Goal: Use online tool/utility: Use online tool/utility

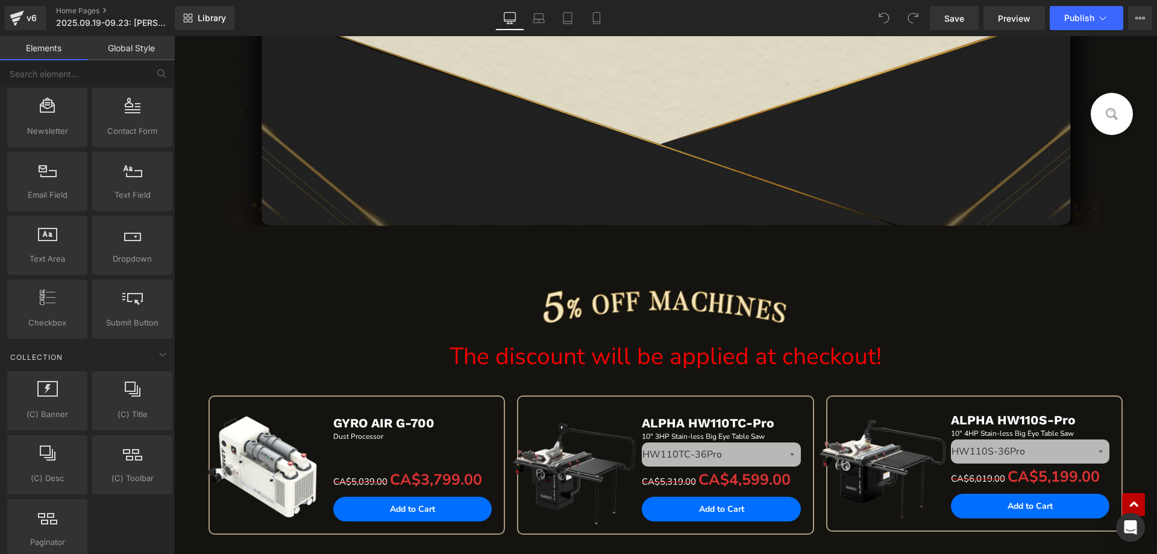
scroll to position [1446, 0]
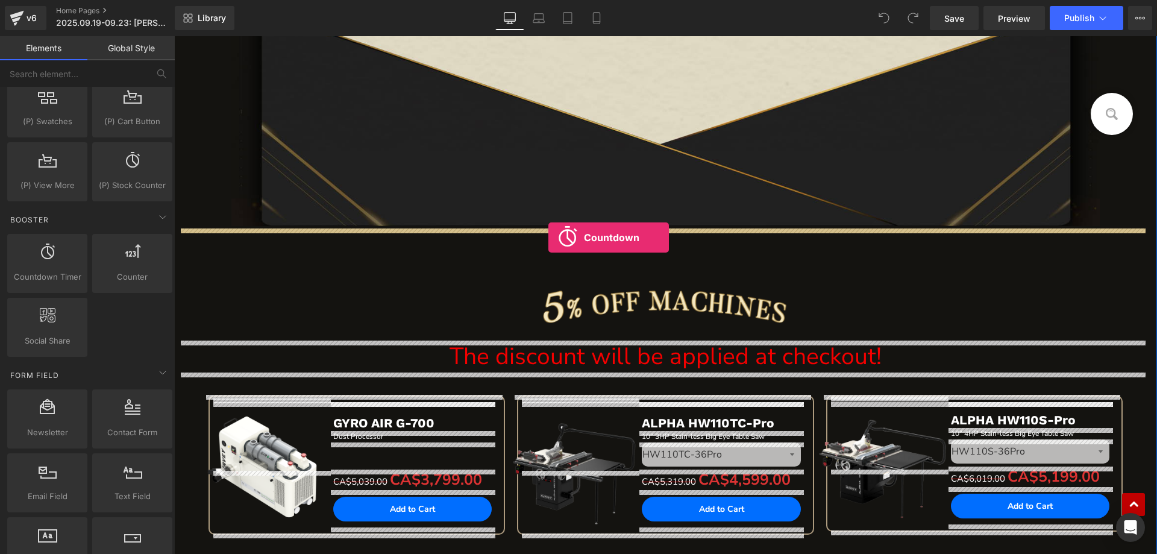
drag, startPoint x: 222, startPoint y: 312, endPoint x: 548, endPoint y: 237, distance: 334.3
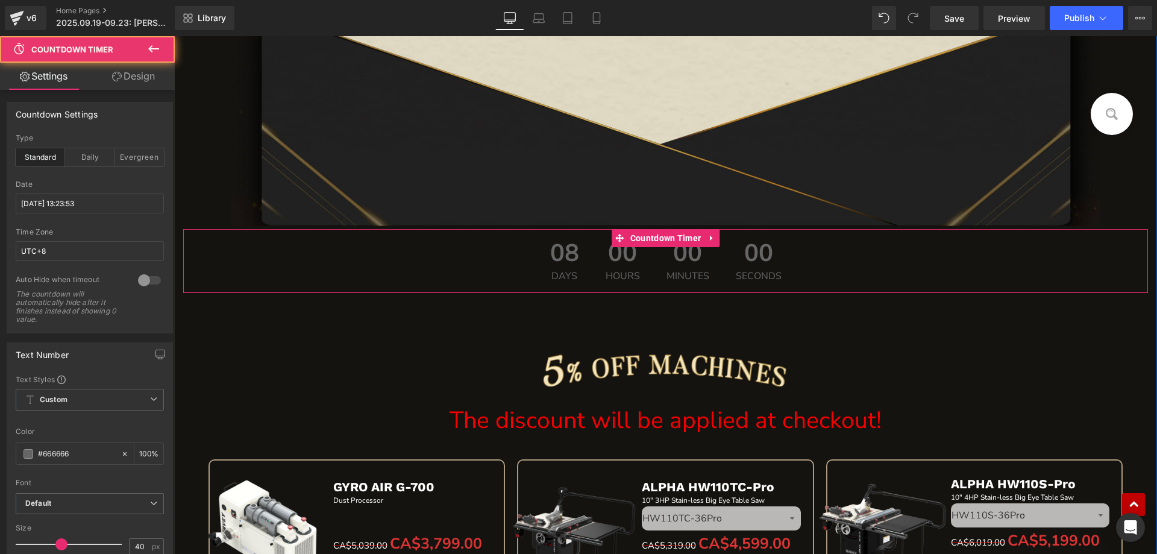
scroll to position [1987, 0]
click at [654, 242] on span "Countdown Timer" at bounding box center [665, 238] width 77 height 18
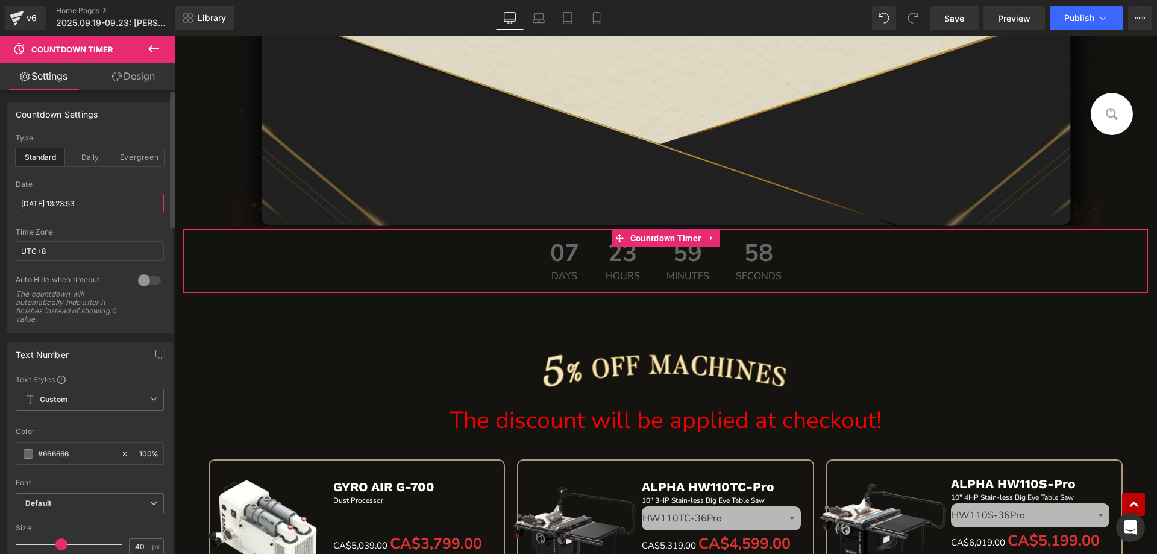
click at [65, 204] on input "[DATE] 13:23:53" at bounding box center [90, 203] width 148 height 20
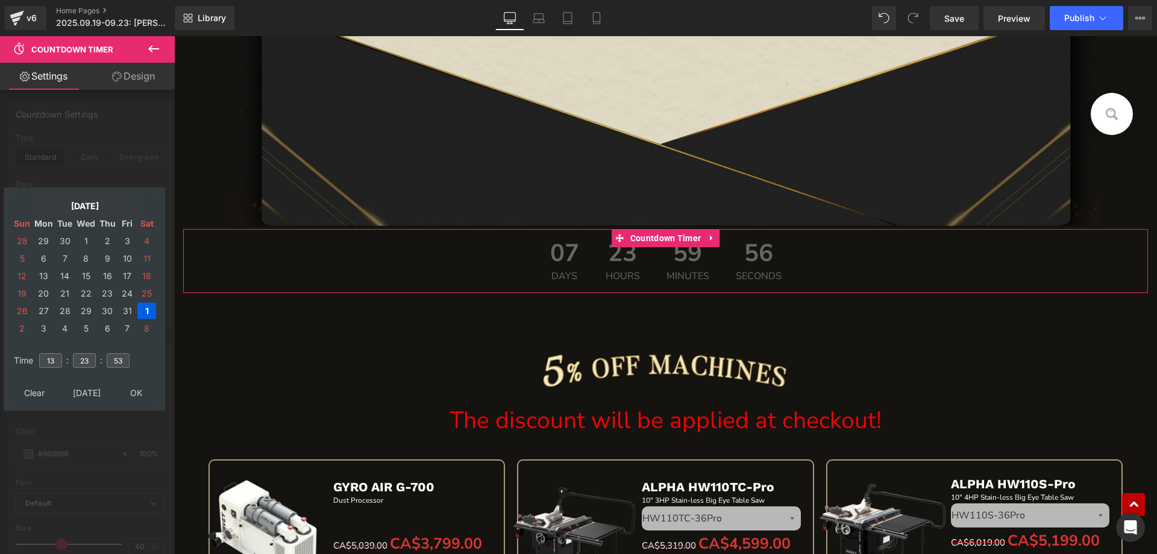
click at [71, 205] on td "[DATE]" at bounding box center [84, 206] width 103 height 16
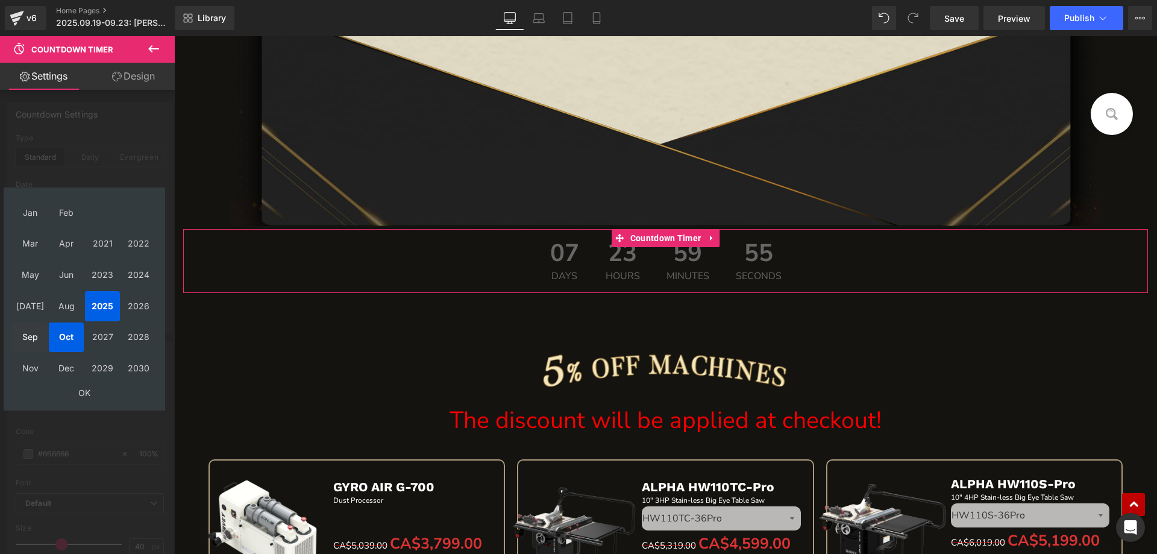
click at [31, 333] on td "Sep" at bounding box center [30, 337] width 35 height 30
click at [79, 394] on td "OK" at bounding box center [84, 392] width 143 height 16
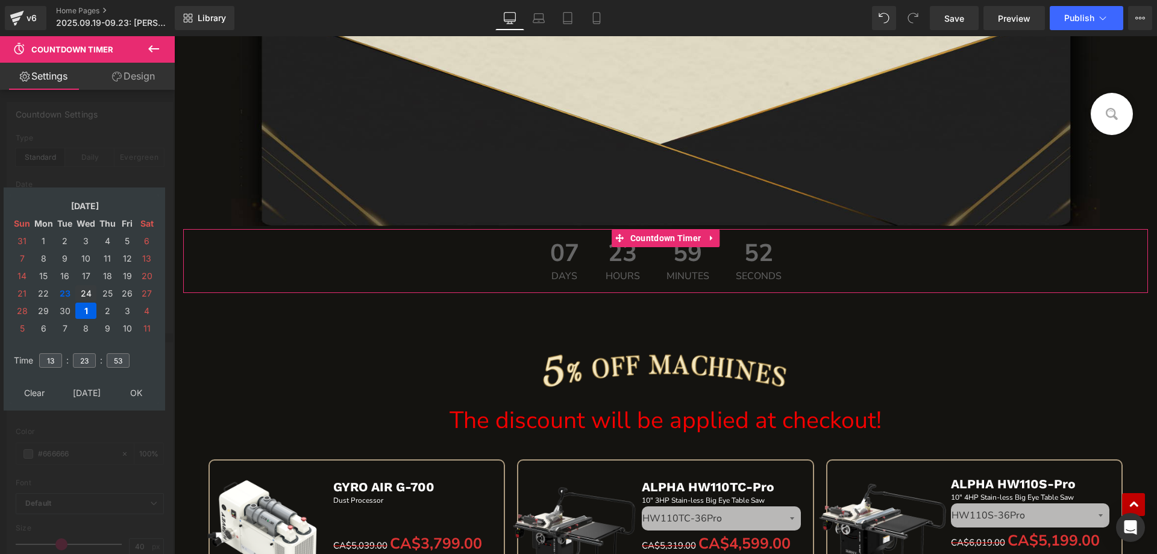
click at [82, 296] on td "24" at bounding box center [85, 293] width 21 height 16
drag, startPoint x: 58, startPoint y: 360, endPoint x: 43, endPoint y: 356, distance: 16.1
click at [43, 356] on input "13" at bounding box center [50, 360] width 23 height 14
type input "15"
drag, startPoint x: 88, startPoint y: 360, endPoint x: 66, endPoint y: 357, distance: 22.4
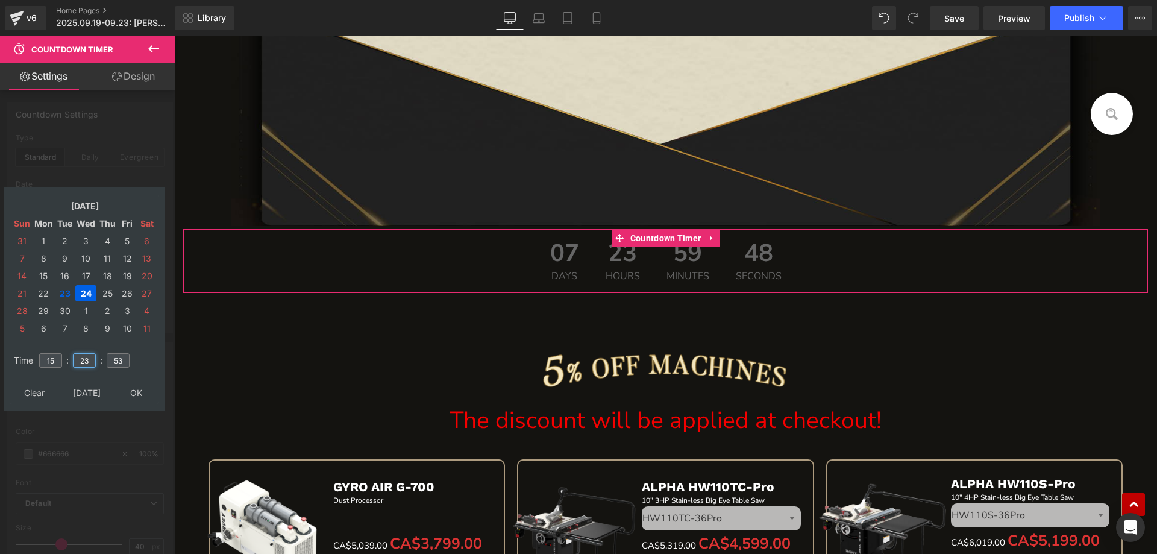
click at [66, 357] on tr "Time 15 : 23 : 53" at bounding box center [84, 353] width 147 height 13
type input "00"
drag, startPoint x: 126, startPoint y: 359, endPoint x: 101, endPoint y: 356, distance: 25.5
click at [101, 356] on tr "Time 15 : 00 : 53" at bounding box center [84, 353] width 147 height 13
type input "00"
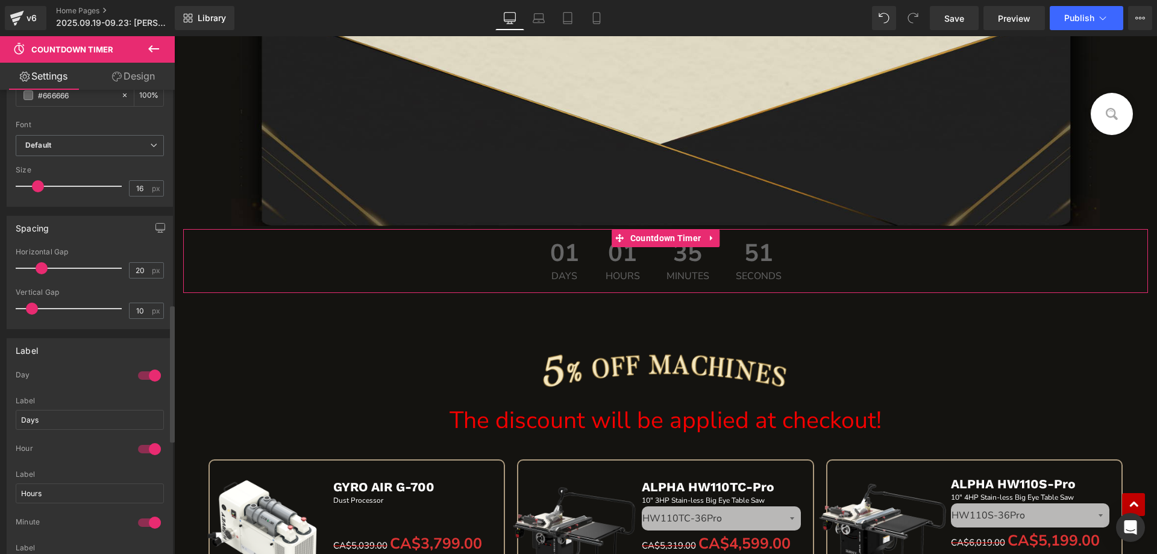
scroll to position [723, 0]
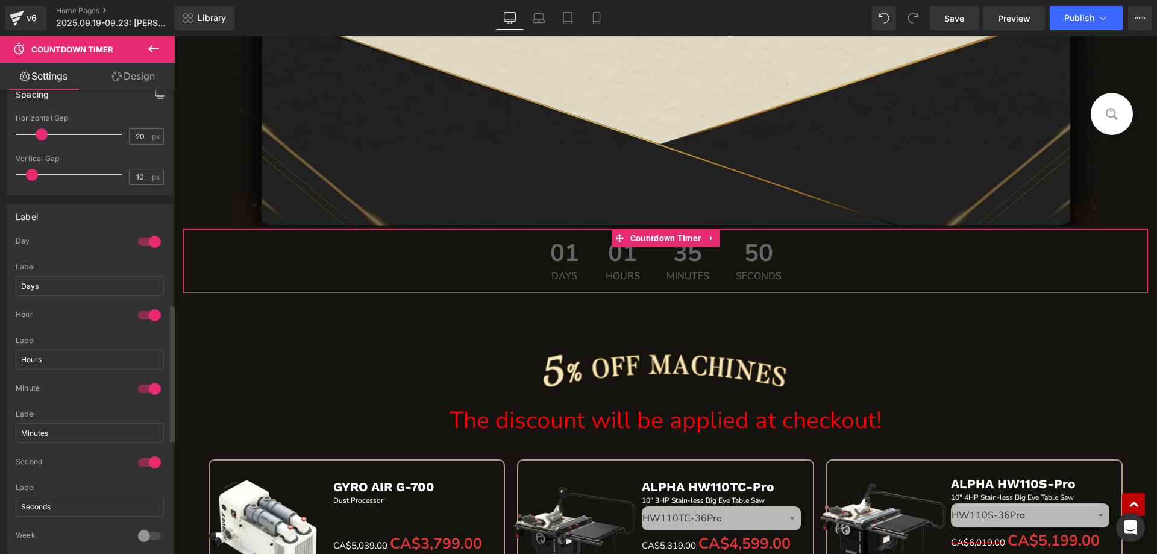
click at [139, 237] on div at bounding box center [149, 241] width 29 height 19
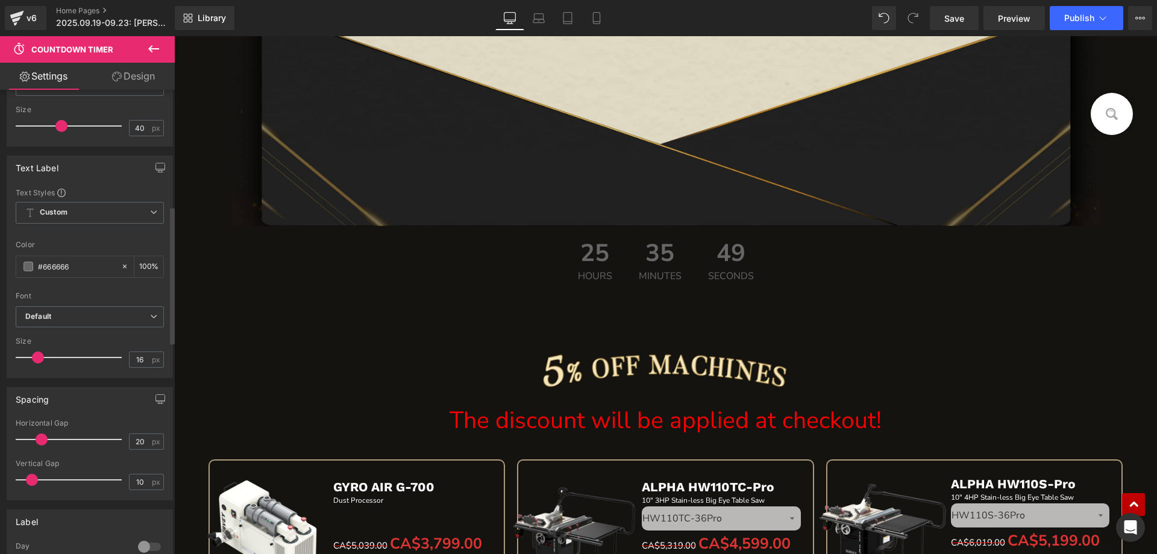
scroll to position [362, 0]
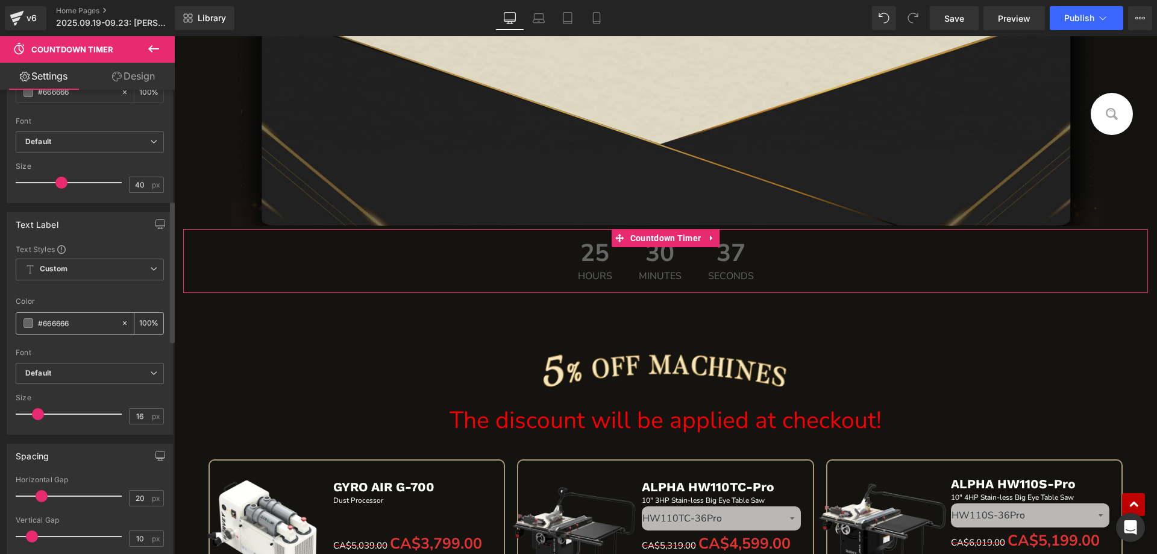
click at [25, 323] on span at bounding box center [29, 323] width 10 height 10
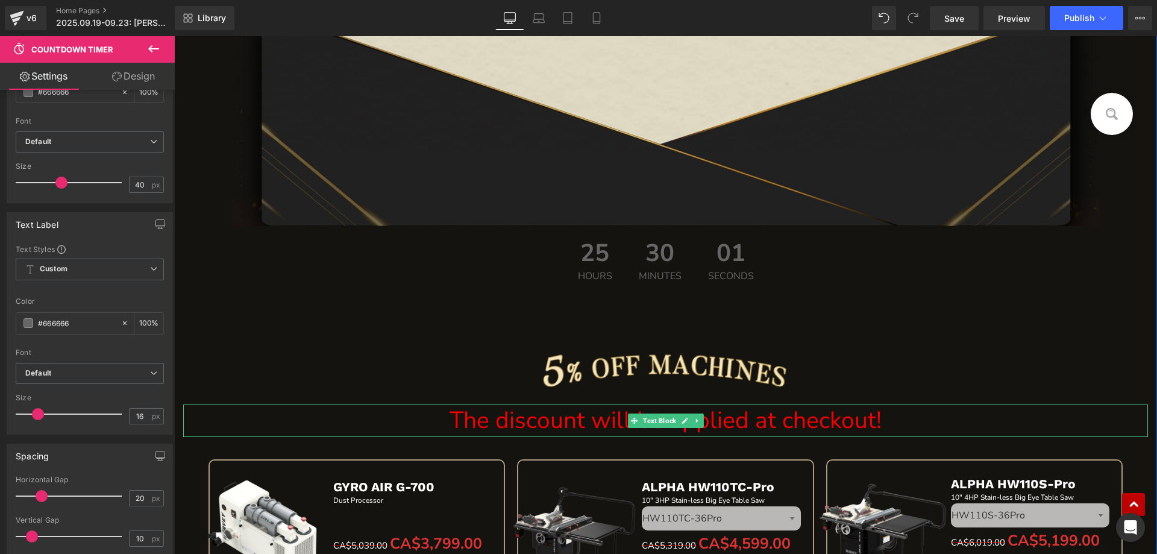
click at [572, 422] on p "The discount will be applied at checkout!" at bounding box center [665, 420] width 965 height 33
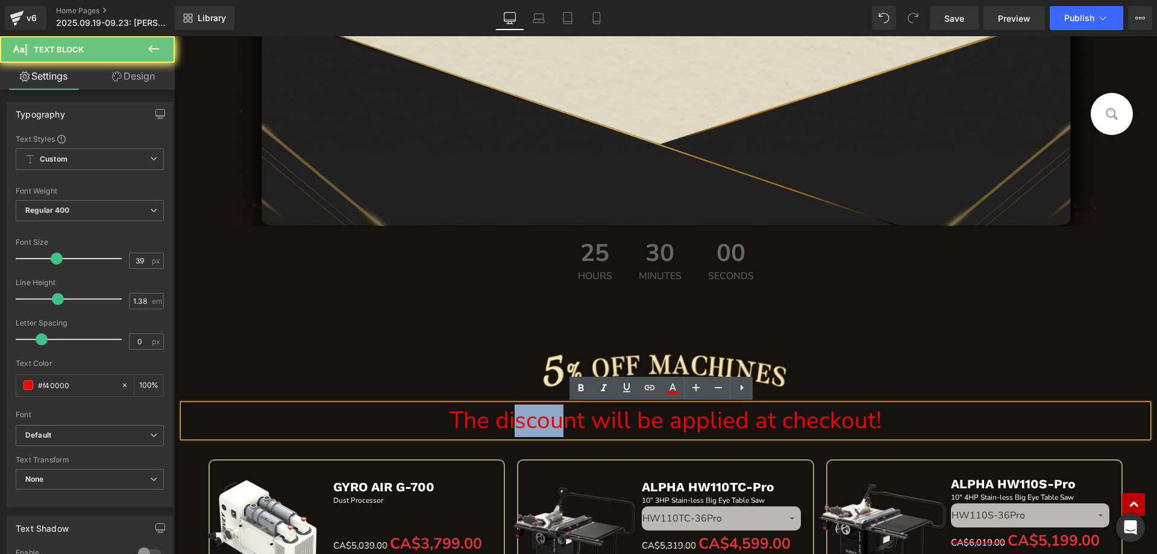
drag, startPoint x: 566, startPoint y: 422, endPoint x: 517, endPoint y: 419, distance: 49.5
click at [517, 419] on p "The discount will be applied at checkout!" at bounding box center [665, 420] width 965 height 33
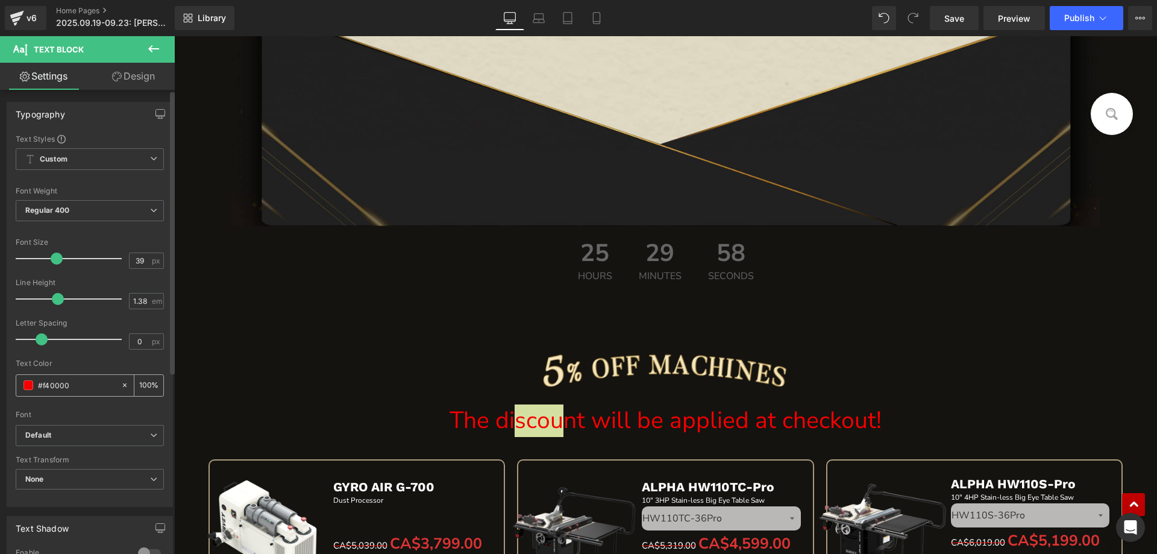
drag, startPoint x: 74, startPoint y: 389, endPoint x: 53, endPoint y: 385, distance: 21.5
click at [34, 385] on div "#f40000" at bounding box center [68, 385] width 104 height 21
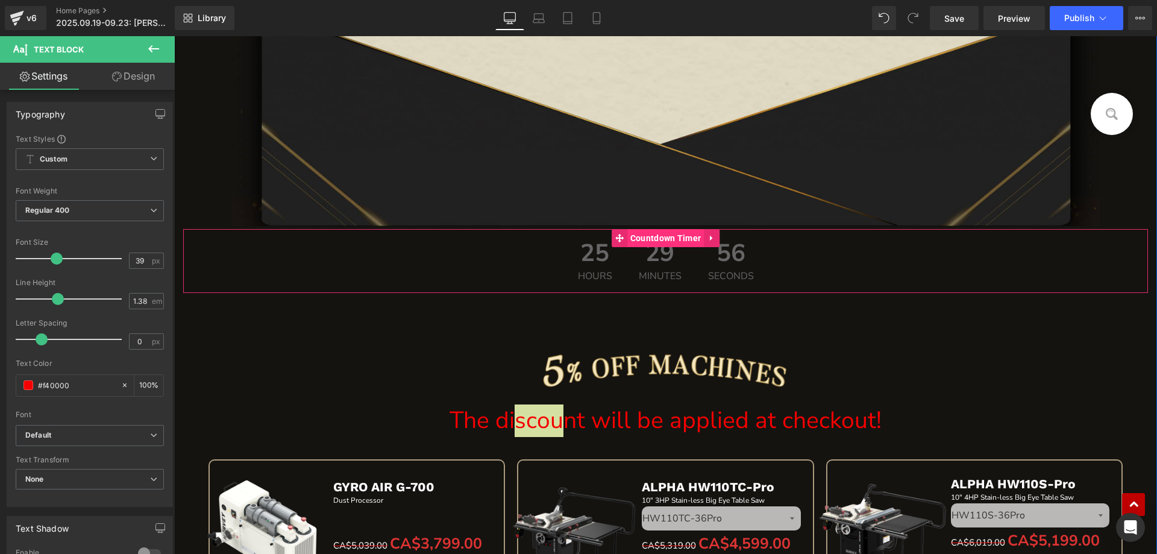
click at [647, 240] on span "Countdown Timer" at bounding box center [665, 238] width 77 height 18
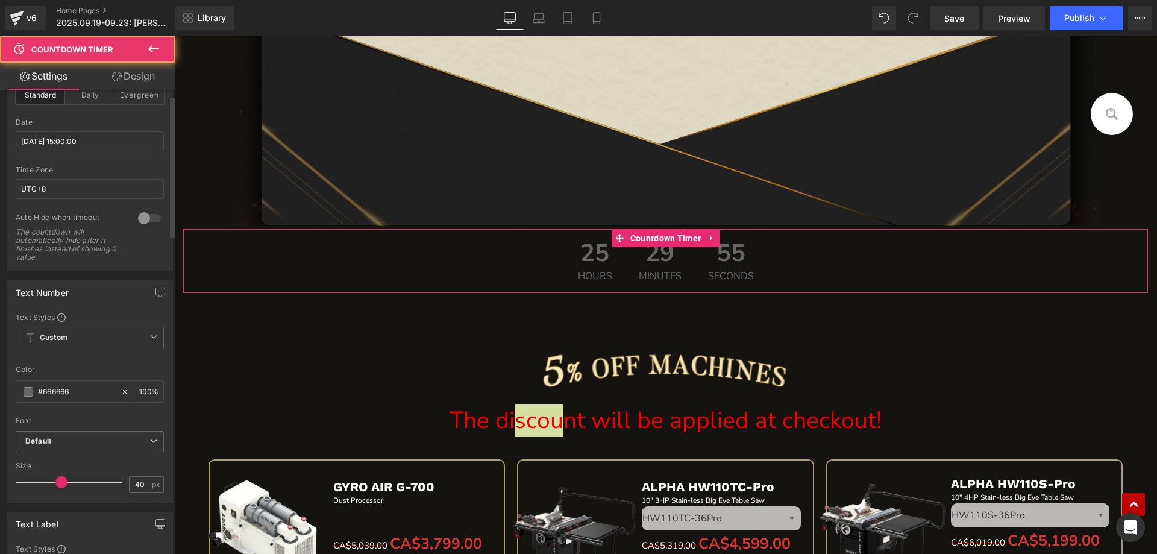
scroll to position [121, 0]
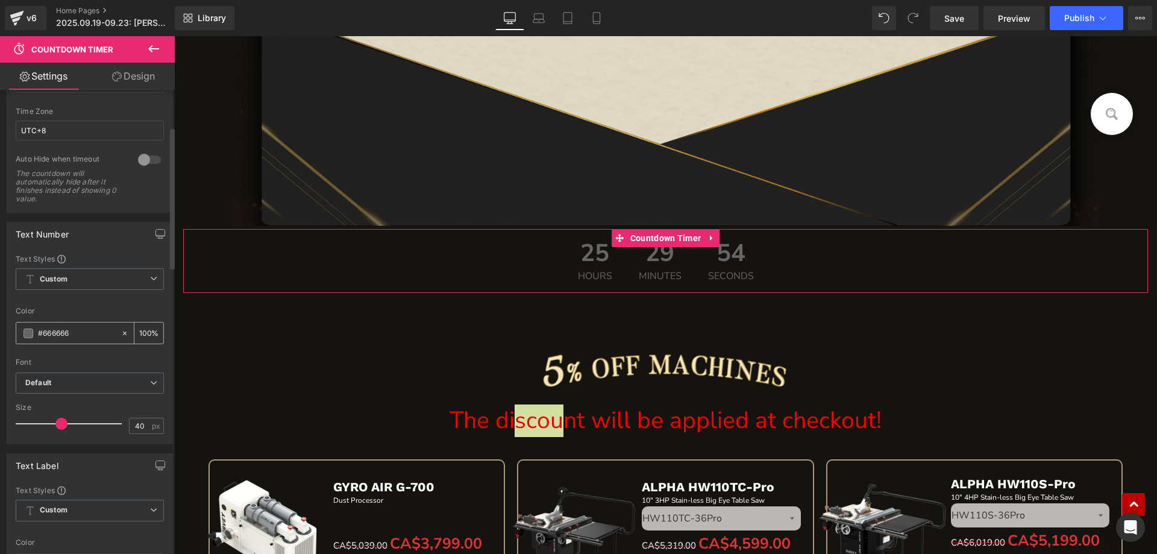
drag, startPoint x: 77, startPoint y: 330, endPoint x: 33, endPoint y: 330, distance: 43.4
click at [29, 330] on div "#666666" at bounding box center [68, 332] width 104 height 21
paste input "f40000"
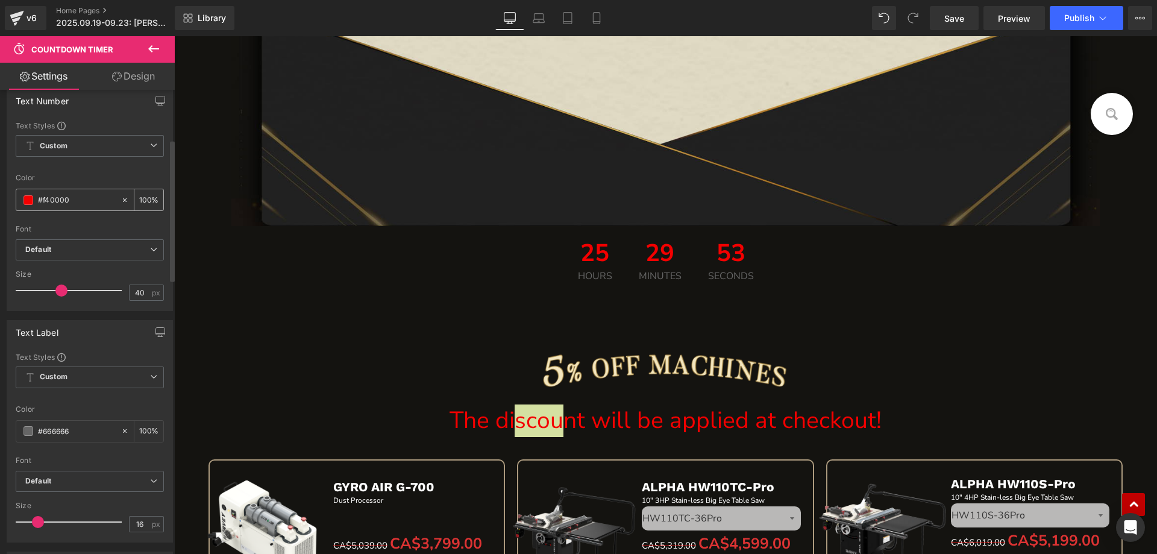
scroll to position [301, 0]
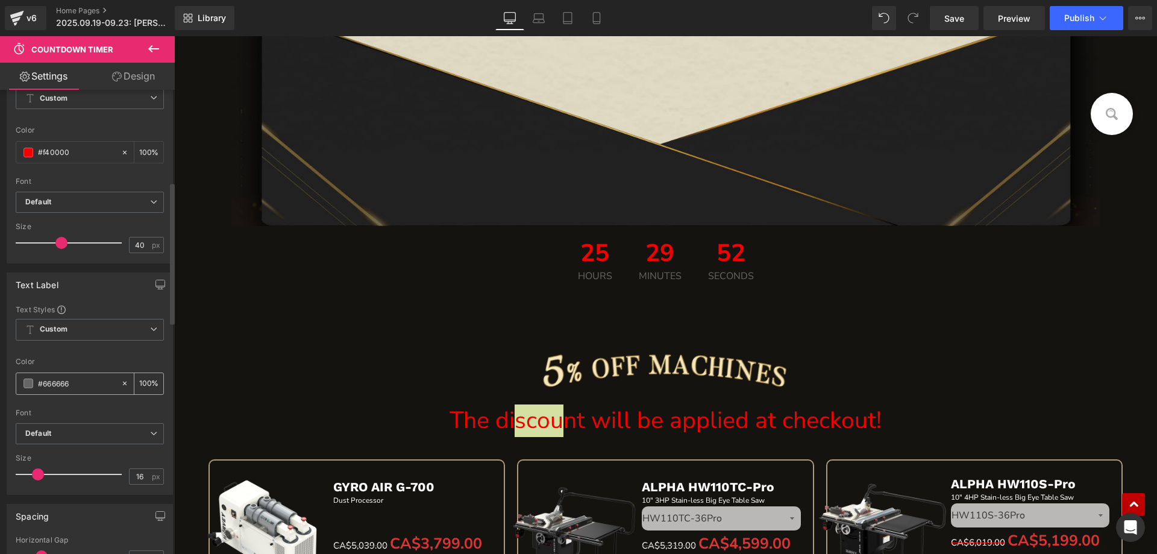
type input "#f40000"
drag, startPoint x: 18, startPoint y: 380, endPoint x: -1, endPoint y: 380, distance: 19.3
click at [0, 380] on html "Countdown Timer You are previewing how the will restyle your page. You can not …" at bounding box center [578, 277] width 1157 height 554
paste input "f40000"
type input "#f40000"
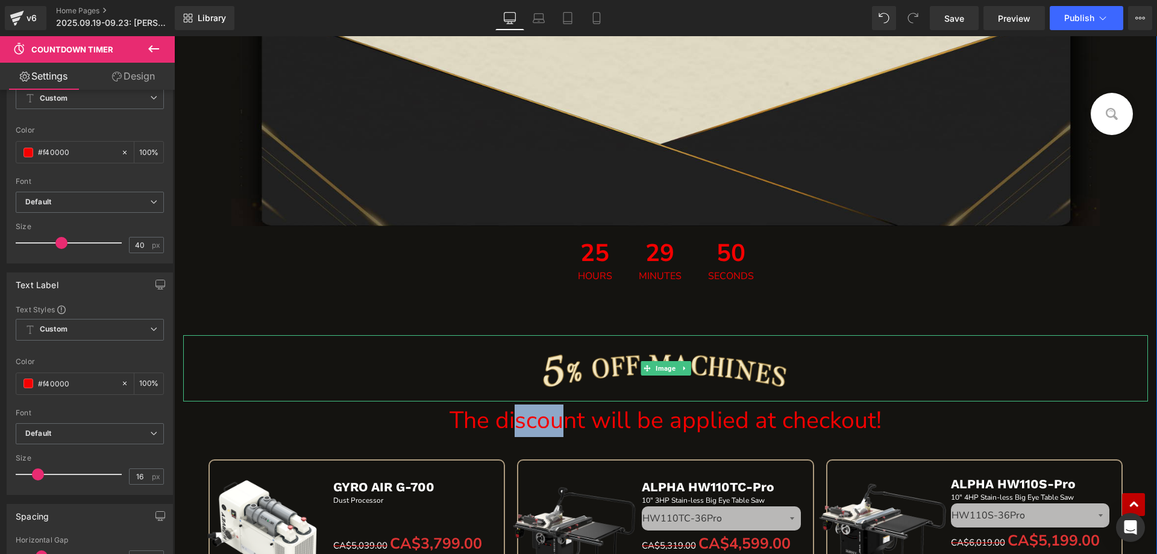
click at [242, 348] on div at bounding box center [665, 368] width 965 height 66
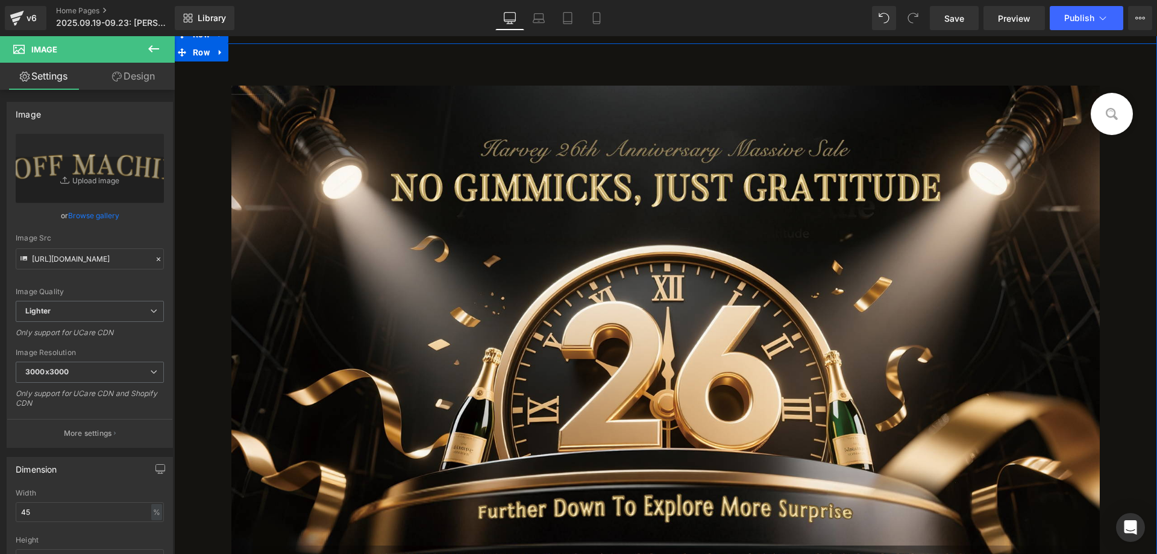
scroll to position [0, 0]
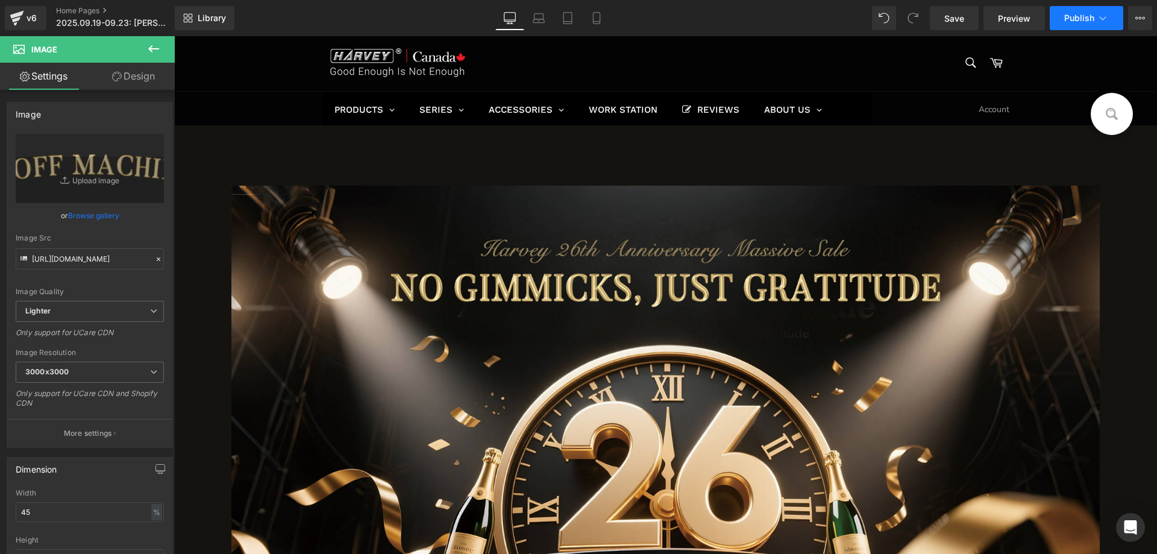
click at [1075, 22] on span "Publish" at bounding box center [1079, 18] width 30 height 10
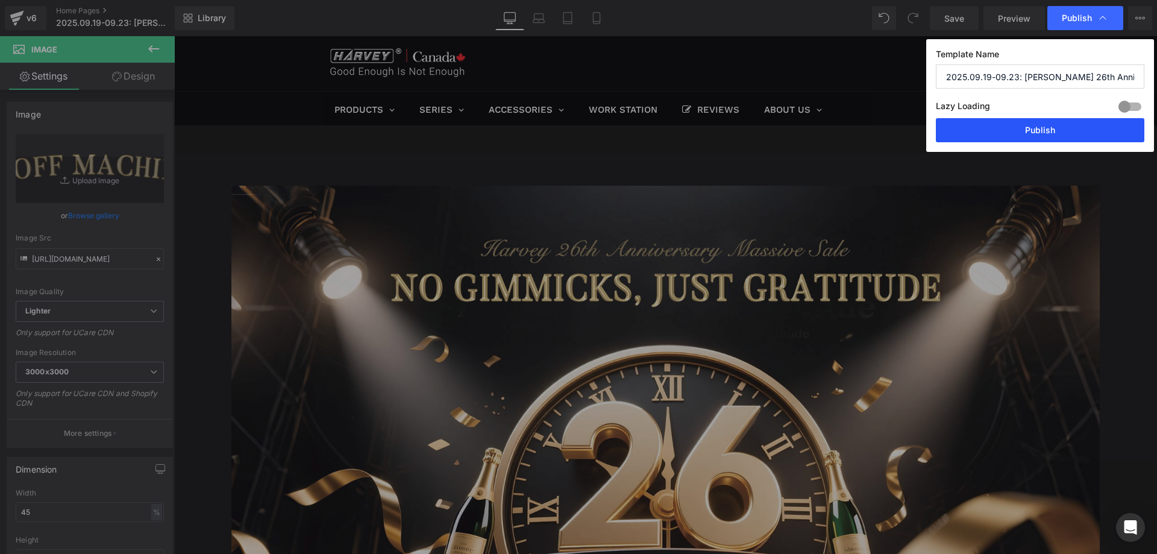
click at [1027, 128] on button "Publish" at bounding box center [1040, 130] width 209 height 24
